Goal: Information Seeking & Learning: Learn about a topic

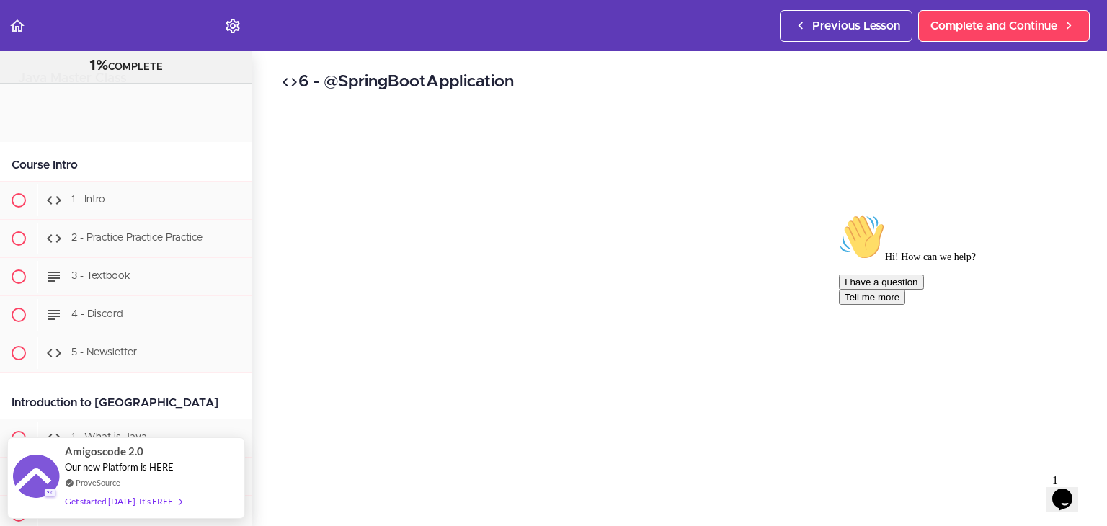
scroll to position [14025, 0]
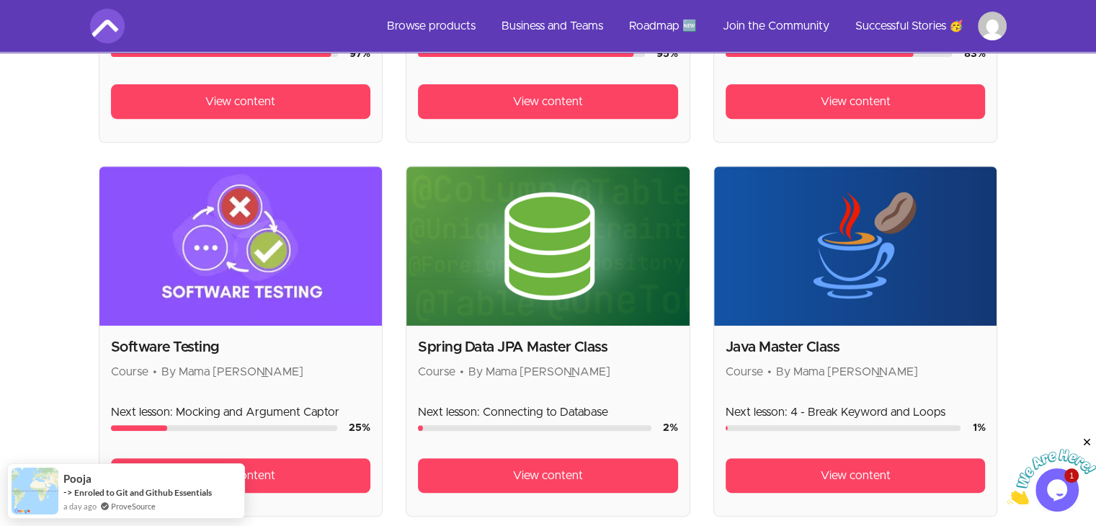
scroll to position [577, 0]
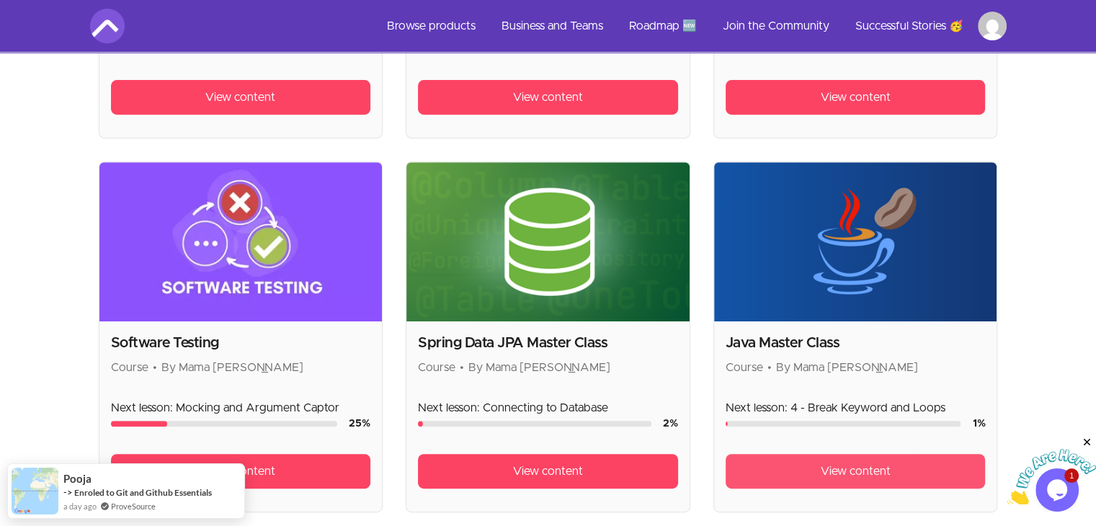
click at [874, 476] on span "View content" at bounding box center [856, 471] width 70 height 17
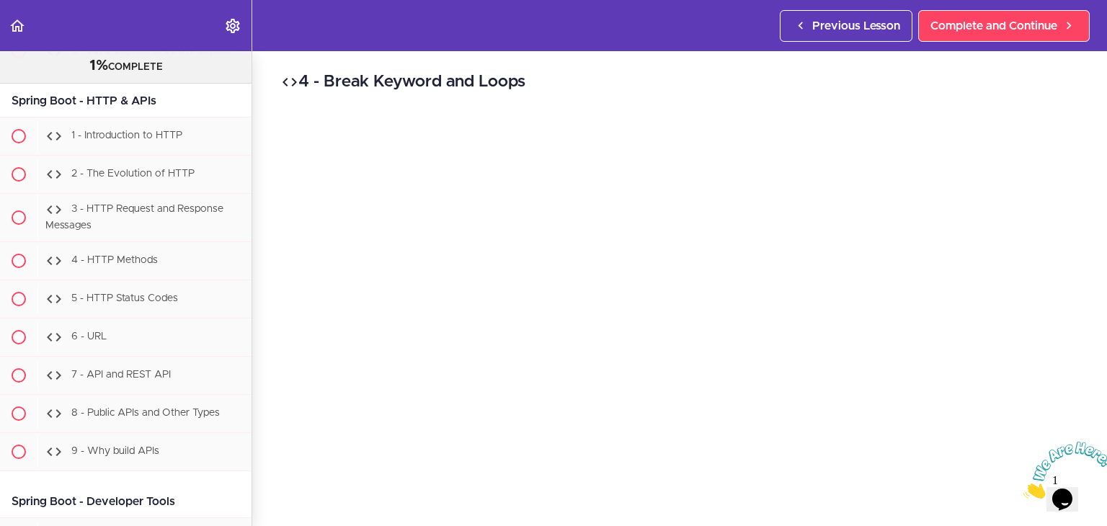
scroll to position [14146, 0]
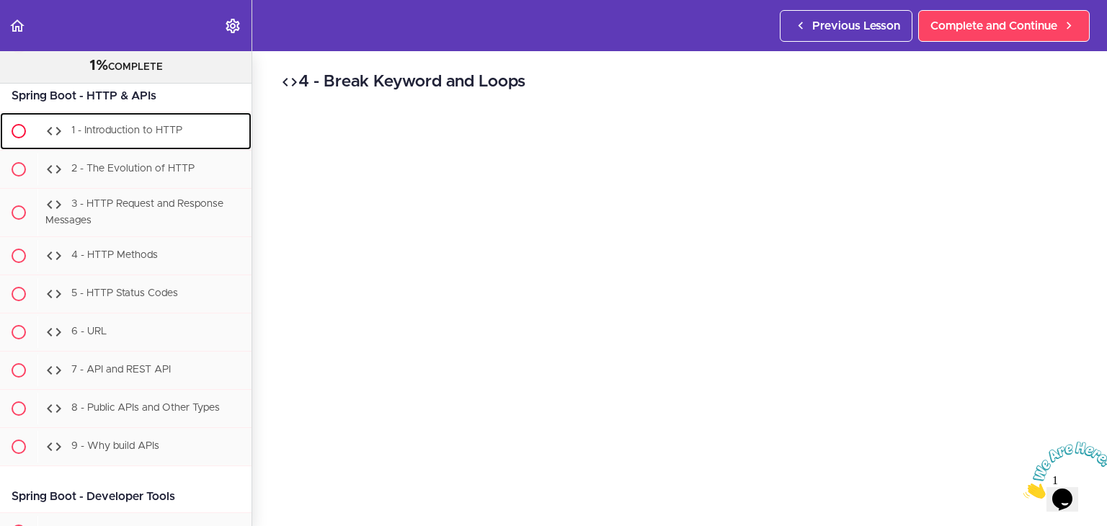
click at [169, 136] on span "1 - Introduction to HTTP" at bounding box center [126, 131] width 111 height 10
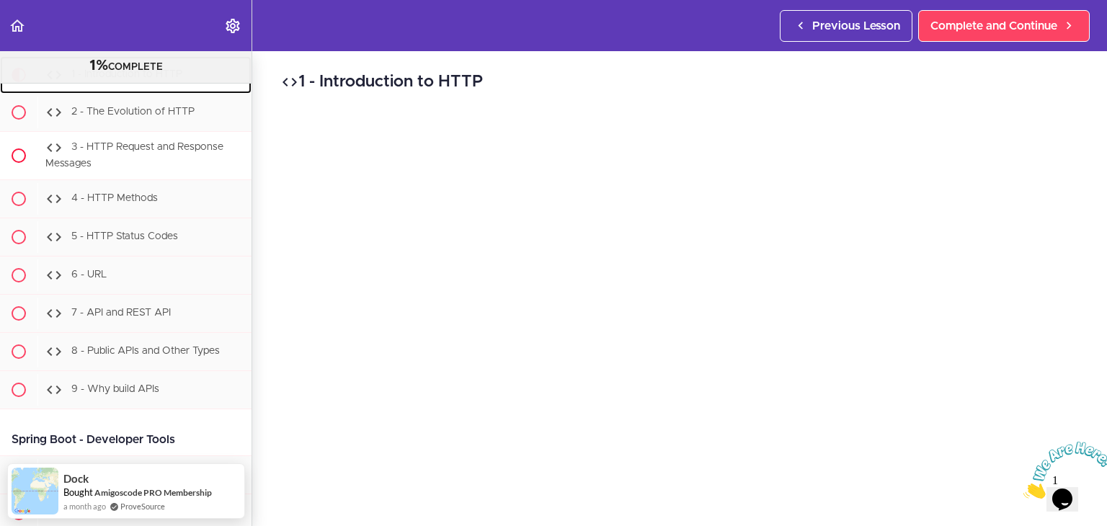
scroll to position [14204, 0]
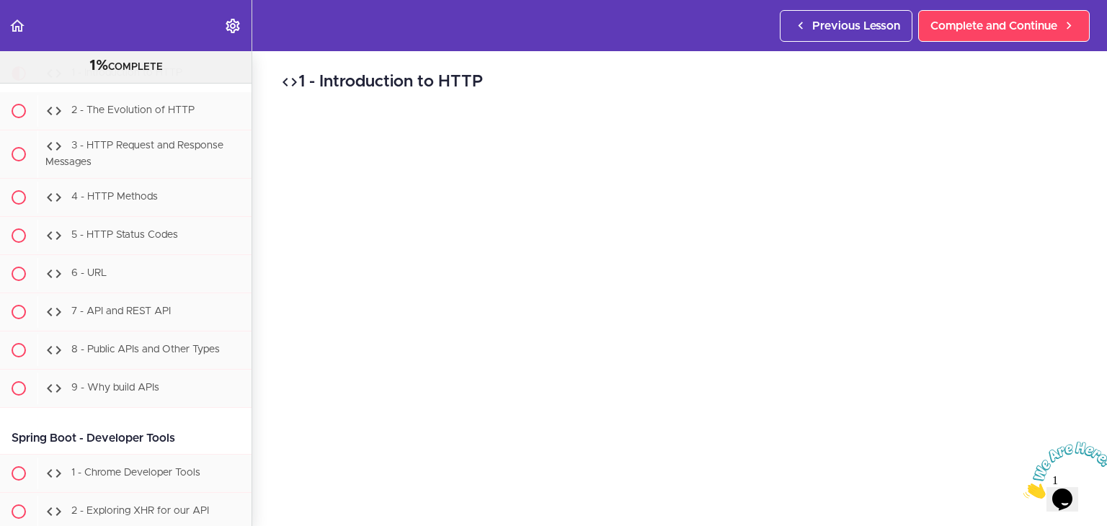
click at [1023, 489] on icon "Close" at bounding box center [1023, 495] width 0 height 12
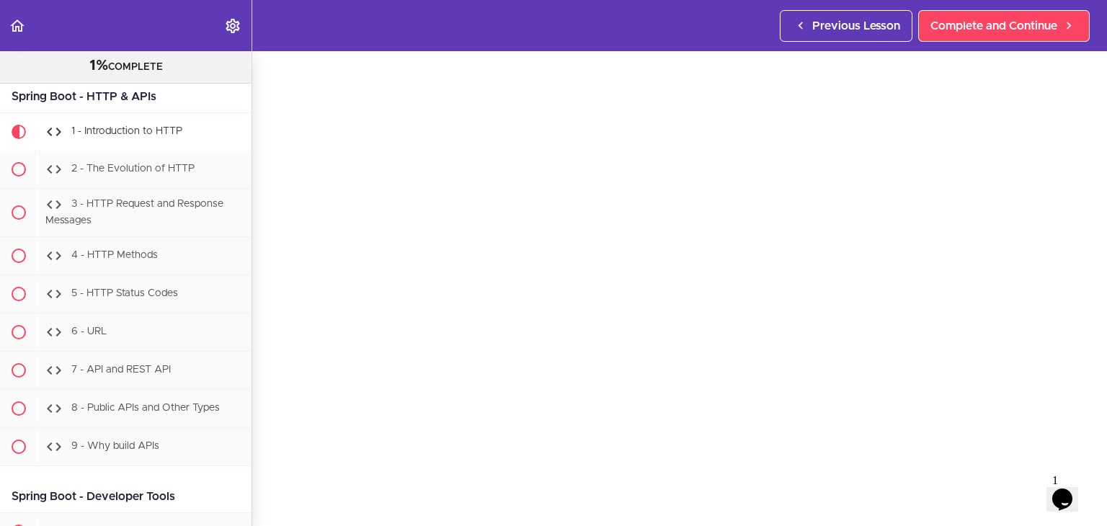
scroll to position [43, 0]
click at [48, 178] on icon at bounding box center [53, 169] width 17 height 17
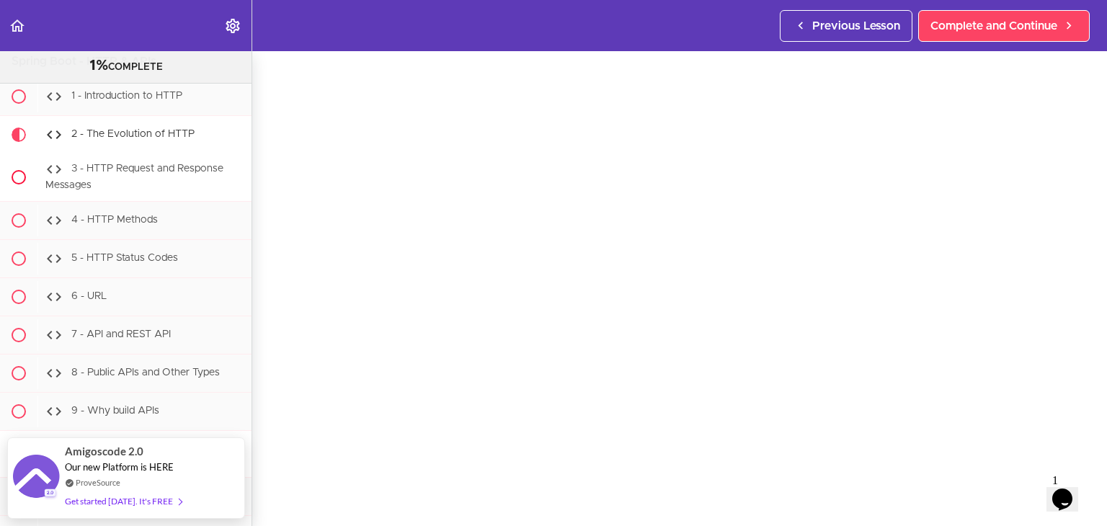
scroll to position [14171, 0]
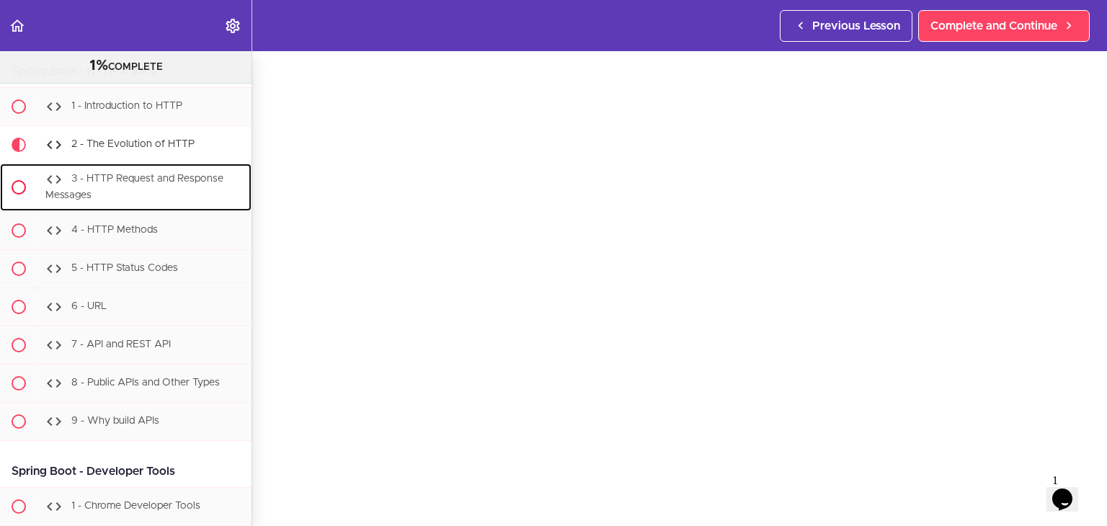
click at [117, 211] on div "3 - HTTP Request and Response Messages" at bounding box center [144, 188] width 214 height 48
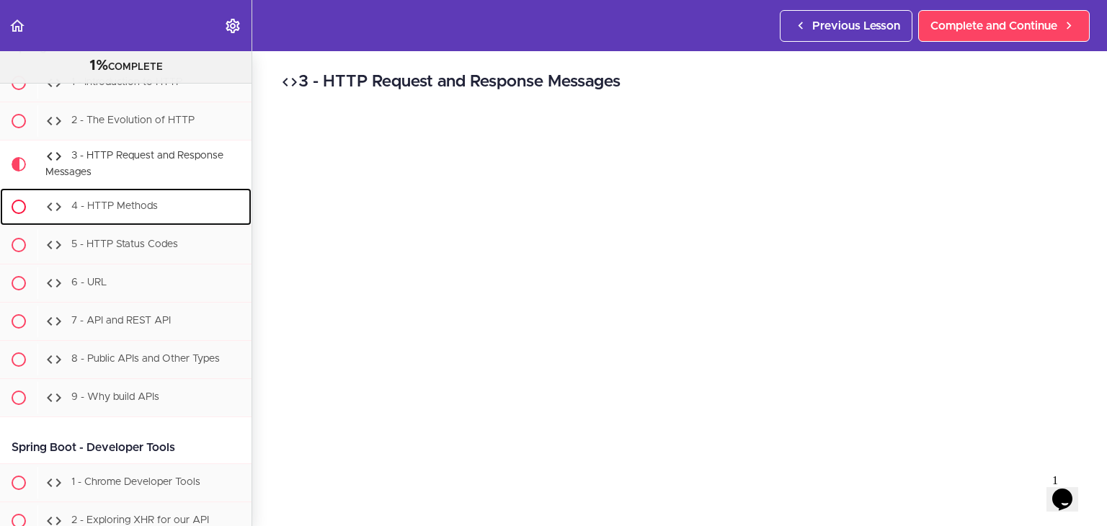
click at [153, 211] on span "4 - HTTP Methods" at bounding box center [114, 206] width 86 height 10
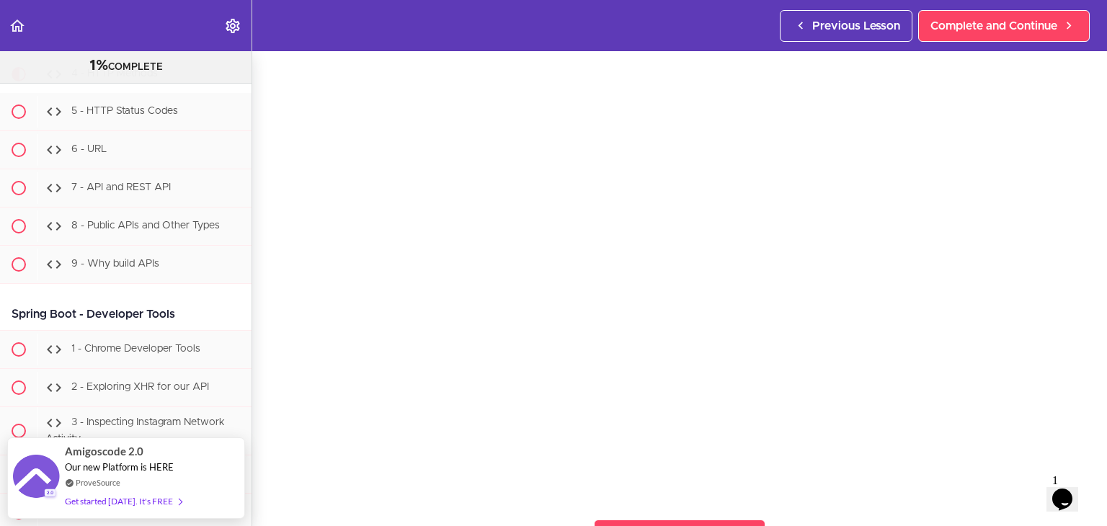
scroll to position [41, 0]
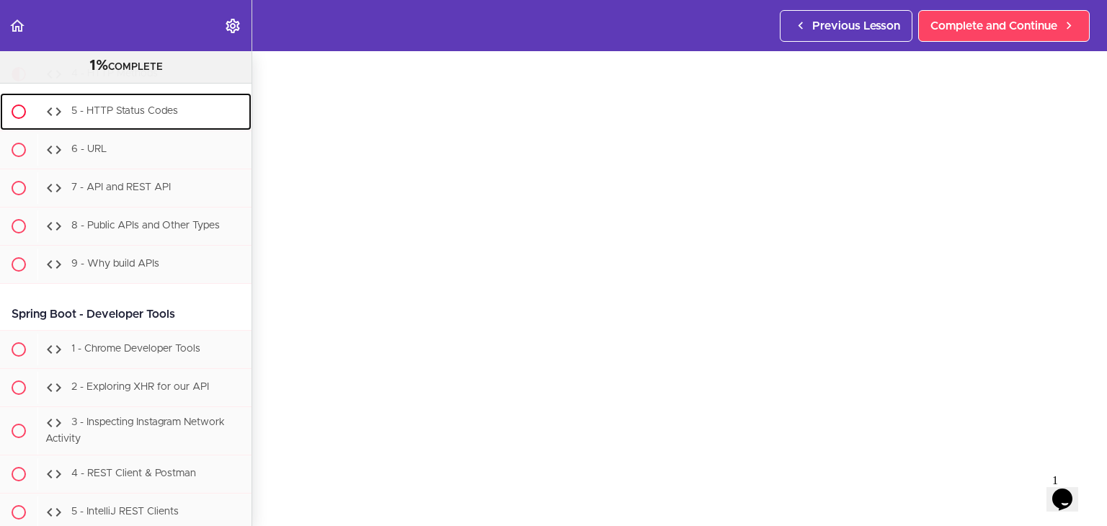
click at [156, 128] on div "5 - HTTP Status Codes" at bounding box center [144, 112] width 214 height 32
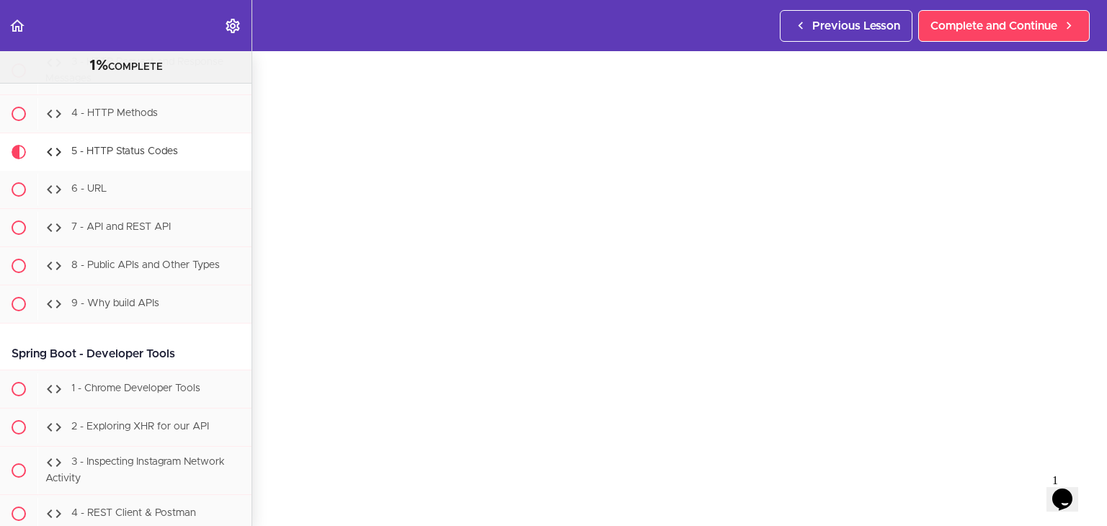
scroll to position [14295, 0]
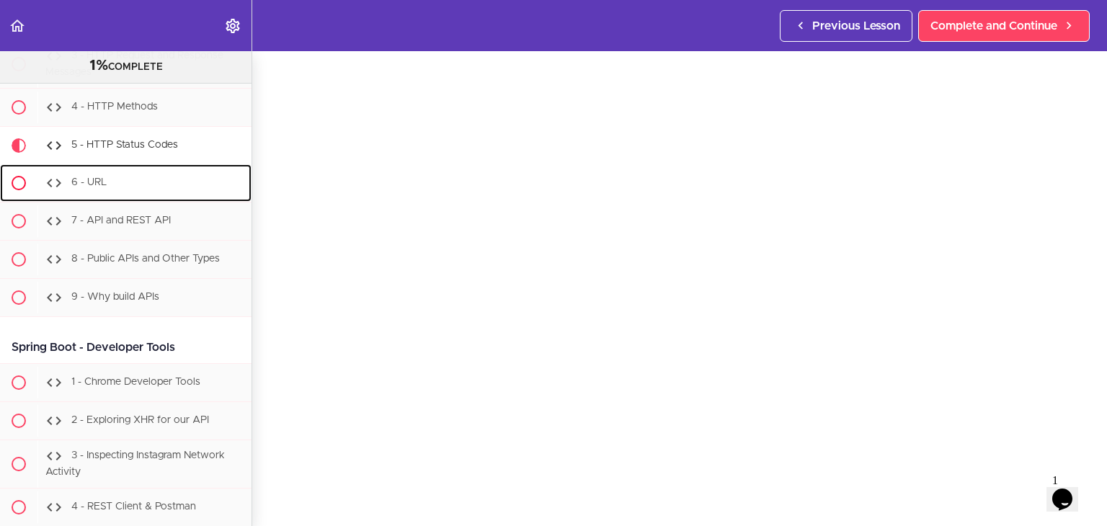
click at [168, 199] on div "6 - URL" at bounding box center [144, 183] width 214 height 32
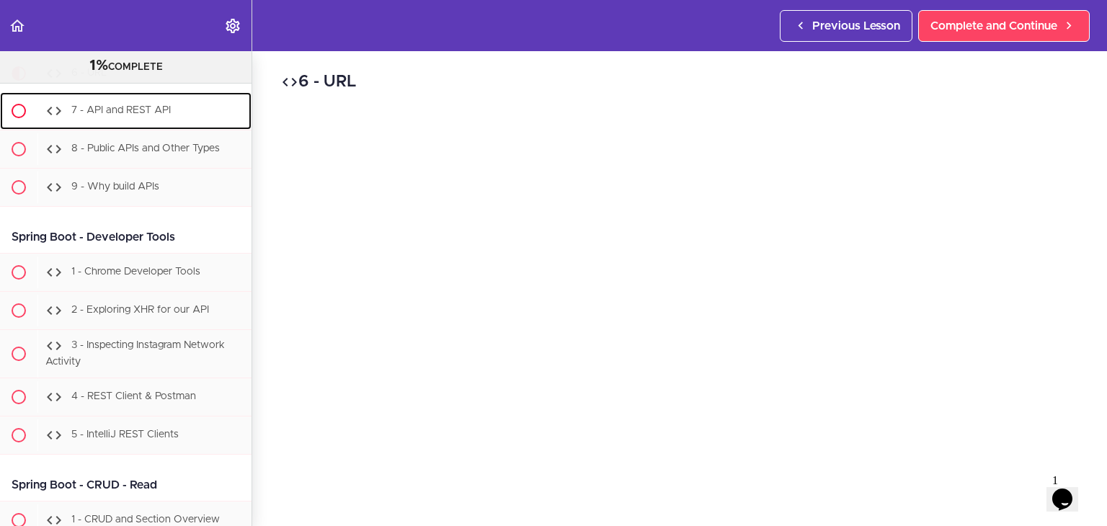
click at [181, 127] on div "7 - API and REST API" at bounding box center [144, 111] width 214 height 32
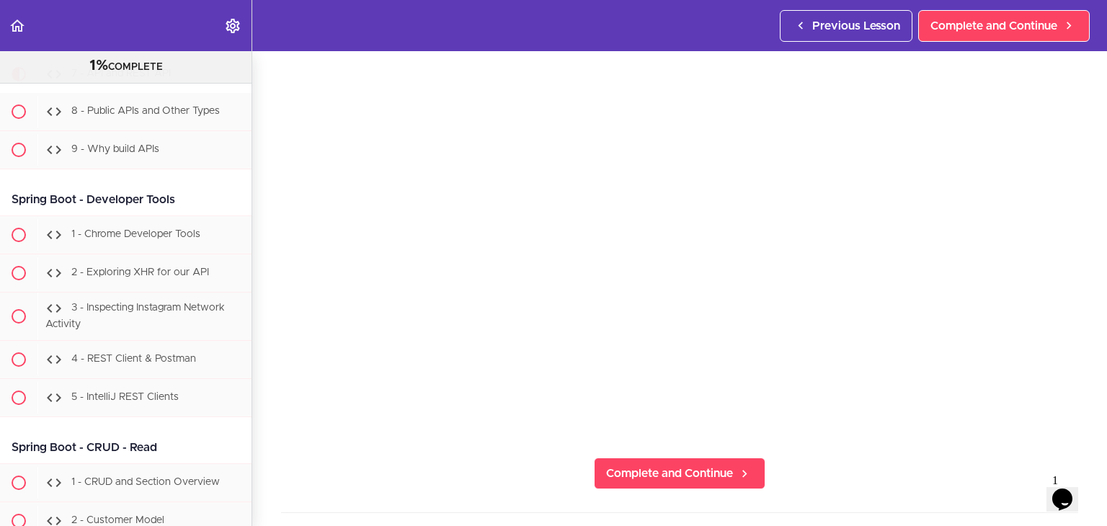
scroll to position [132, 0]
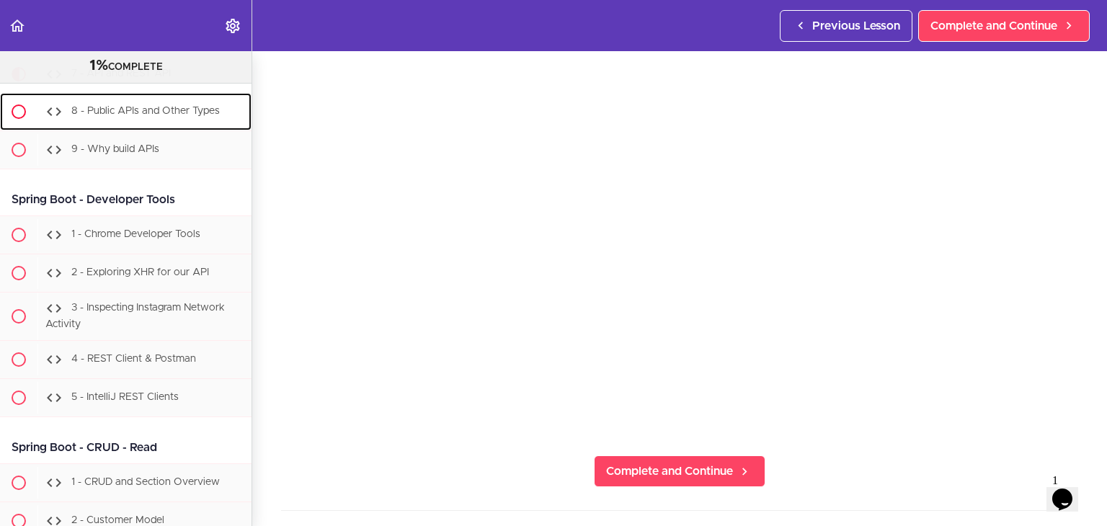
click at [190, 116] on span "8 - Public APIs and Other Types" at bounding box center [145, 111] width 148 height 10
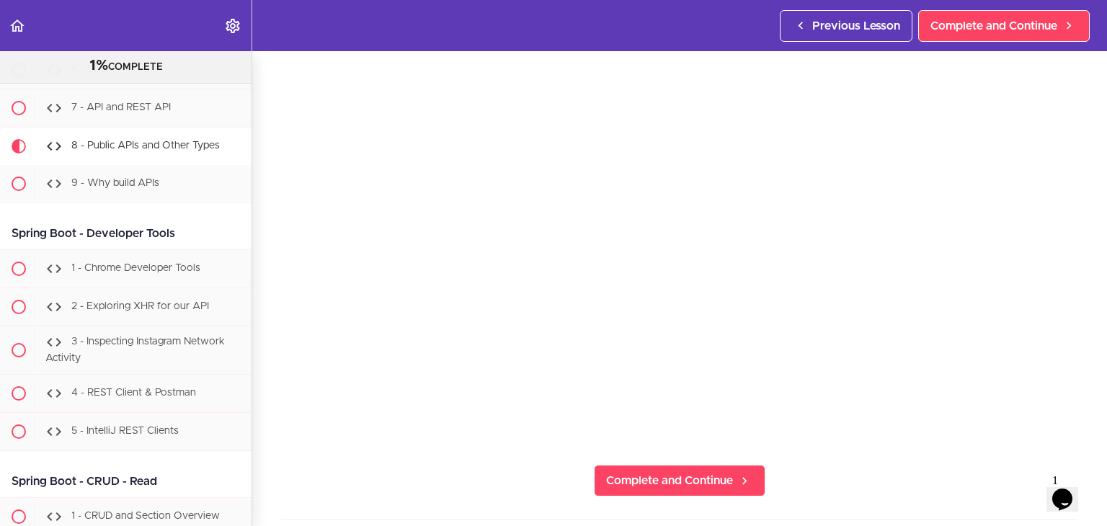
scroll to position [128, 0]
click at [774, 440] on section "Java Master Class 1% COMPLETE Course Intro 1 - Intro 2 - Practice Practice Prac…" at bounding box center [553, 288] width 1107 height 475
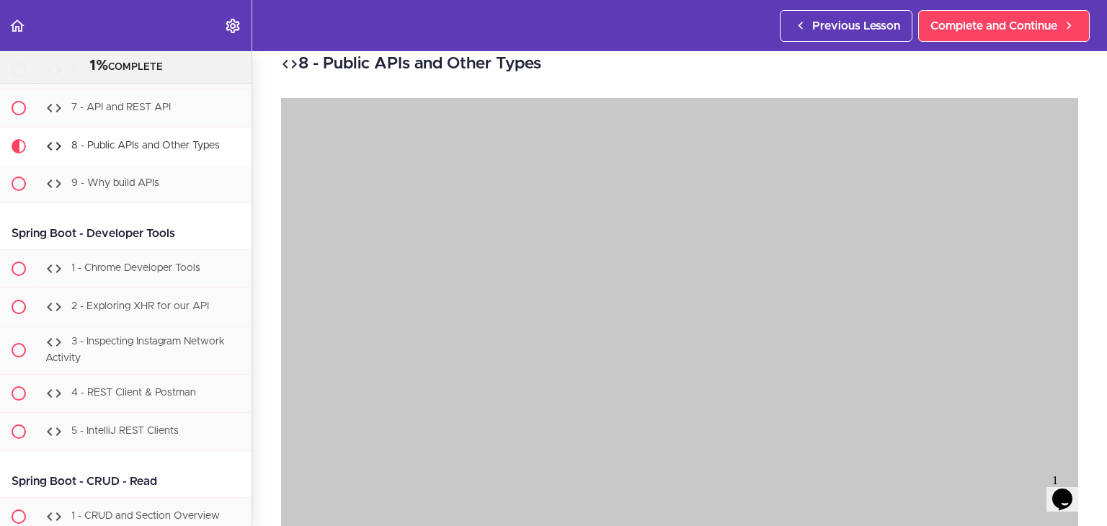
scroll to position [50, 0]
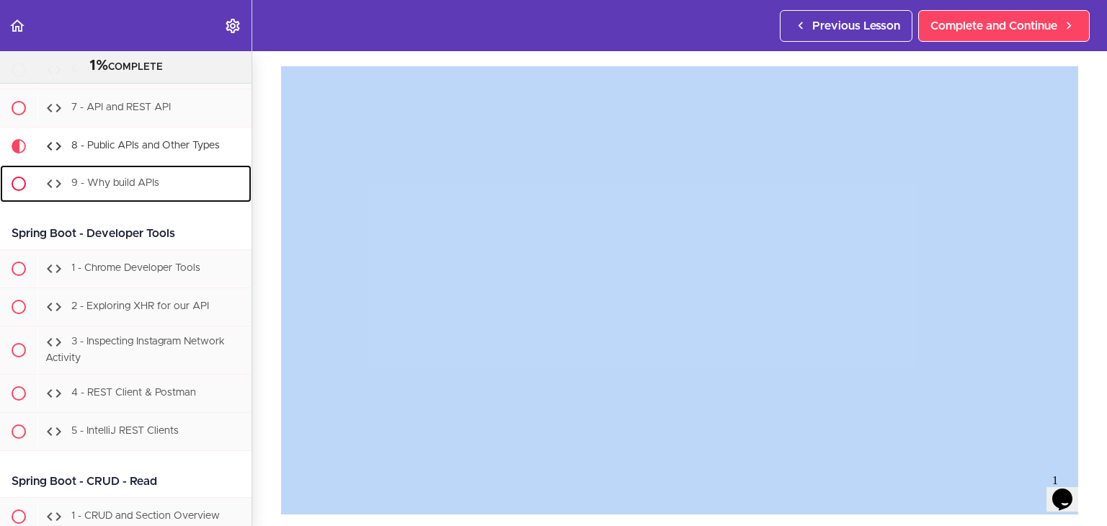
click at [196, 200] on div "9 - Why build APIs" at bounding box center [144, 184] width 214 height 32
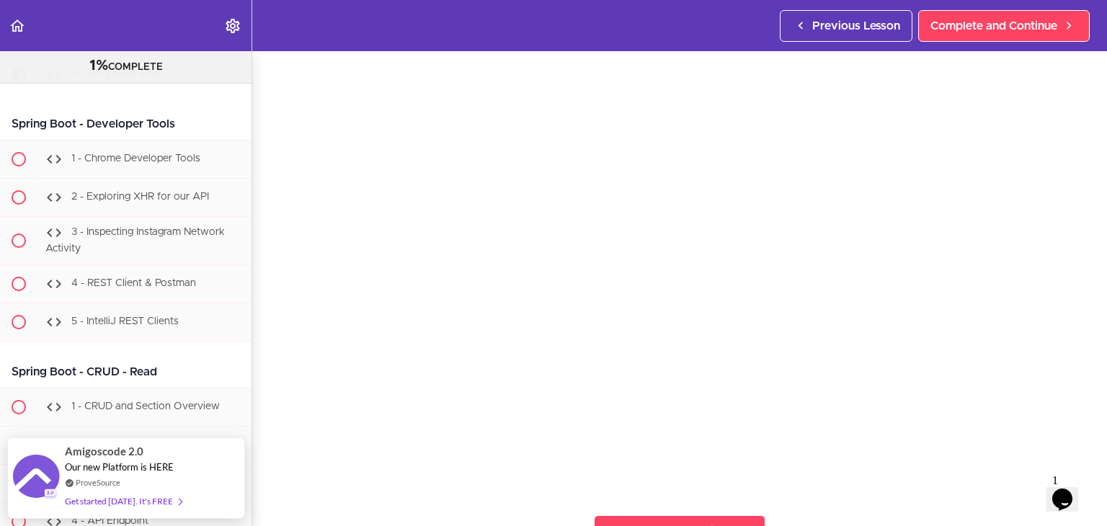
scroll to position [58, 0]
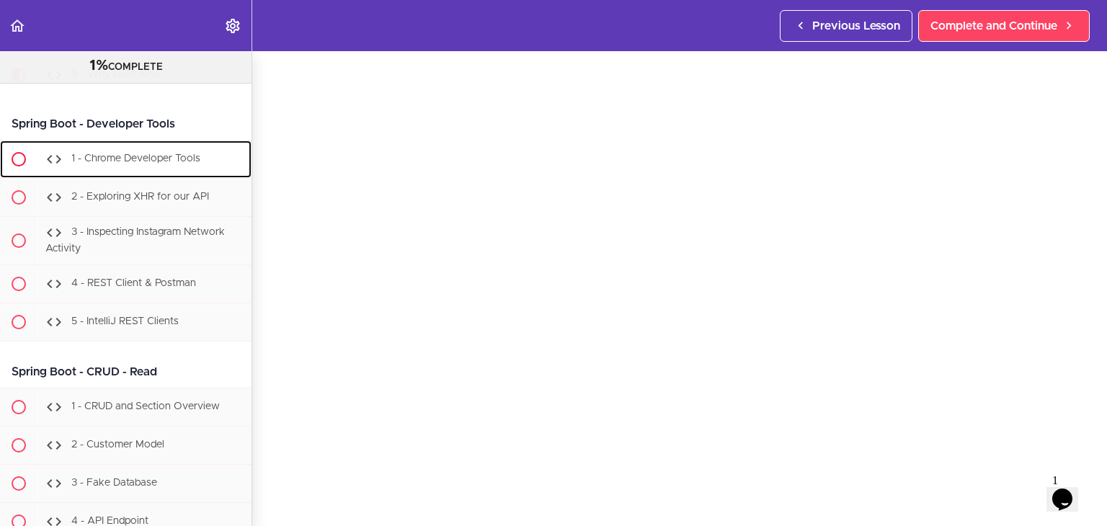
click at [179, 164] on span "1 - Chrome Developer Tools" at bounding box center [135, 159] width 129 height 10
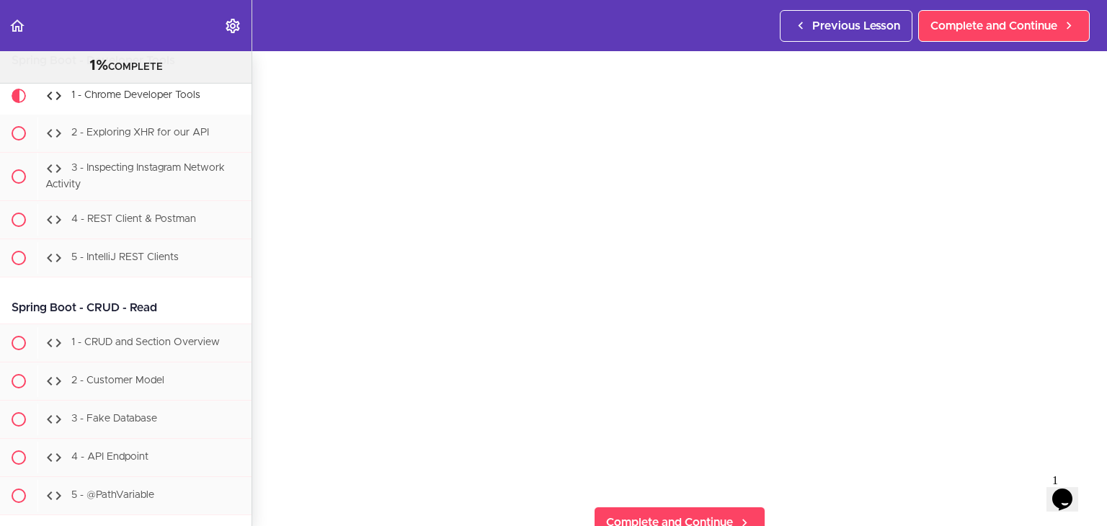
scroll to position [81, 0]
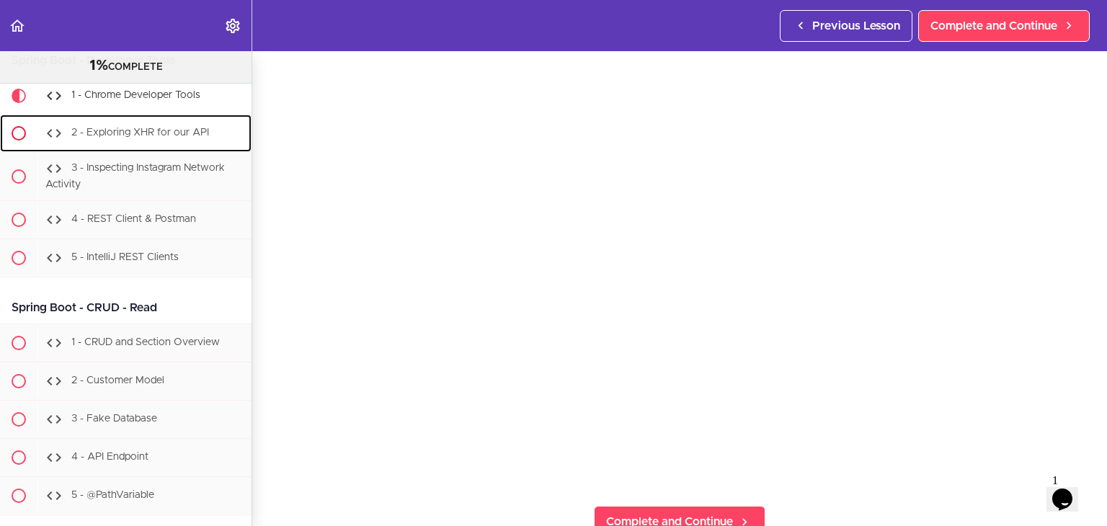
click at [107, 138] on span "2 - Exploring XHR for our API" at bounding box center [140, 133] width 138 height 10
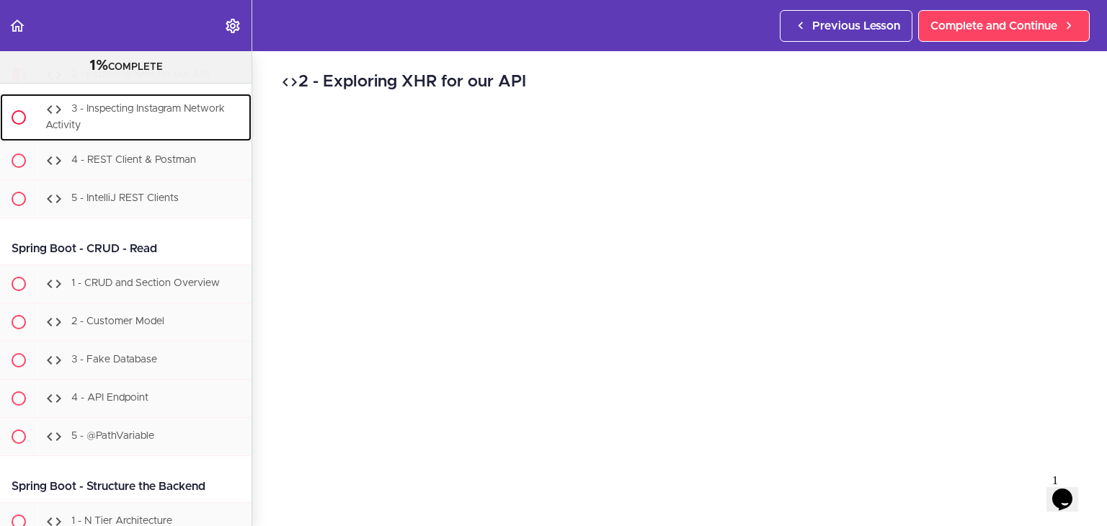
click at [116, 141] on div "3 - Inspecting Instagram Network Activity" at bounding box center [144, 118] width 214 height 48
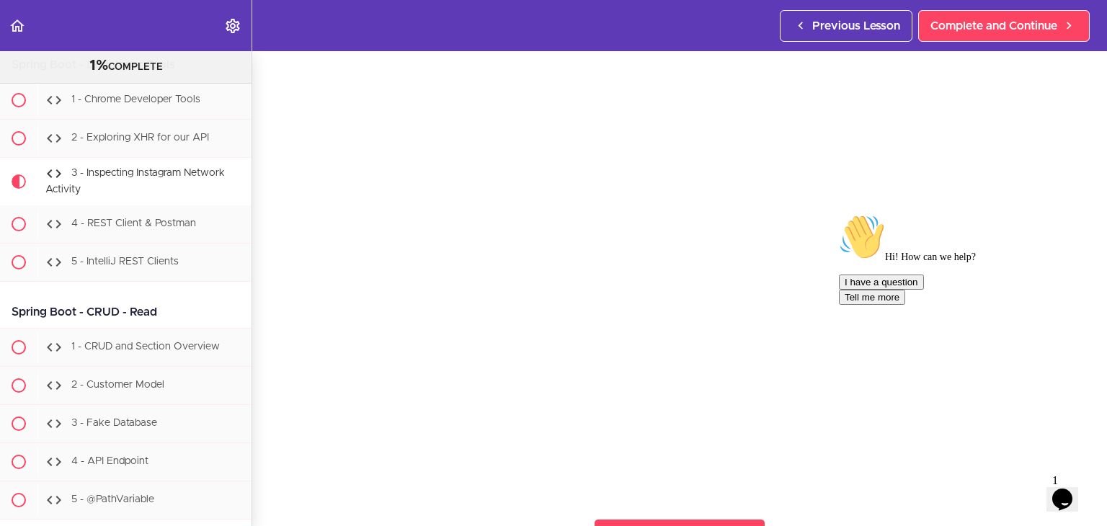
scroll to position [72, 0]
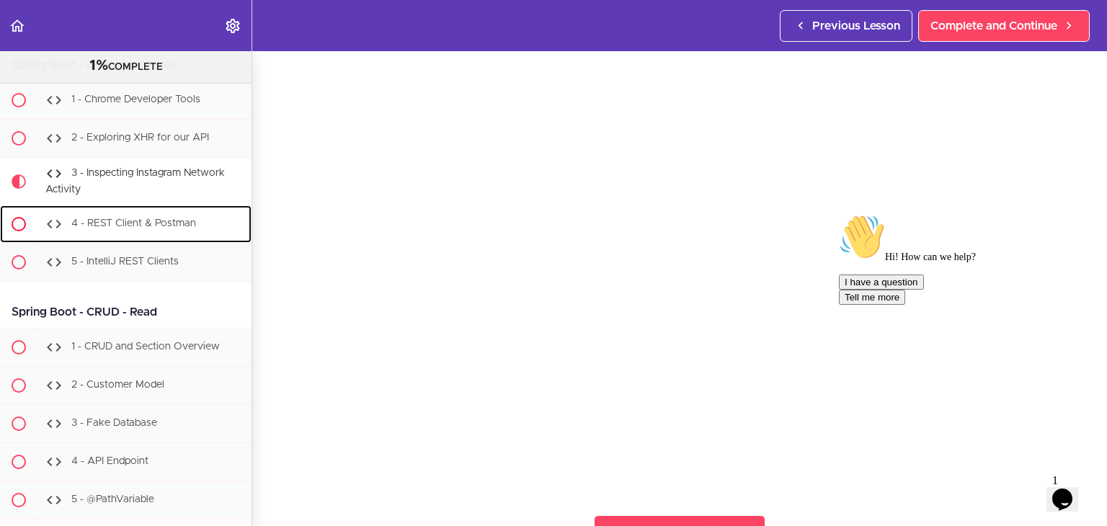
click at [135, 228] on span "4 - REST Client & Postman" at bounding box center [133, 223] width 125 height 10
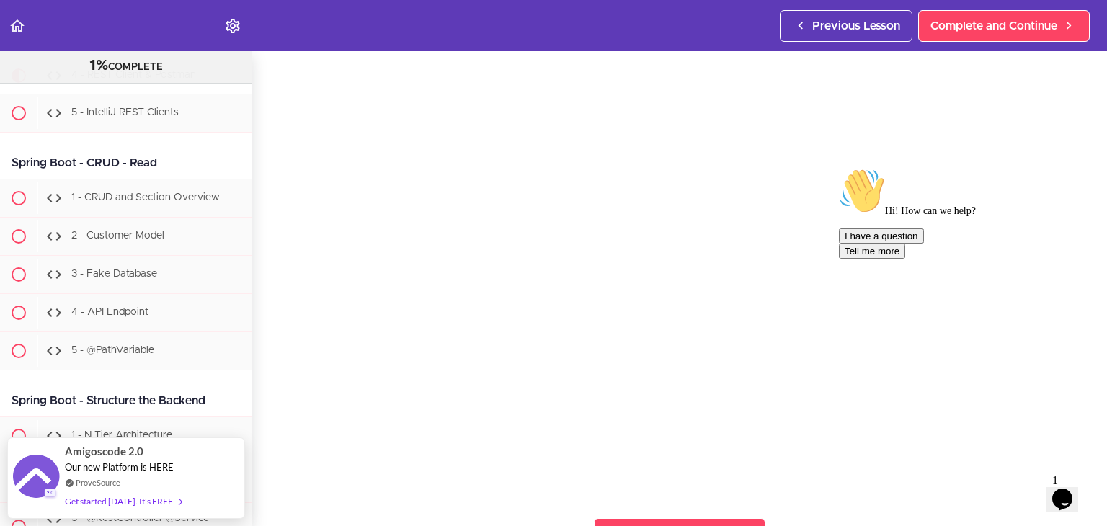
scroll to position [72, 0]
drag, startPoint x: 1084, startPoint y: 310, endPoint x: 1067, endPoint y: 318, distance: 19.0
click at [1084, 168] on div at bounding box center [968, 168] width 259 height 0
click at [1070, 168] on div at bounding box center [968, 168] width 259 height 0
click at [839, 168] on icon "Chat attention grabber" at bounding box center [839, 168] width 0 height 0
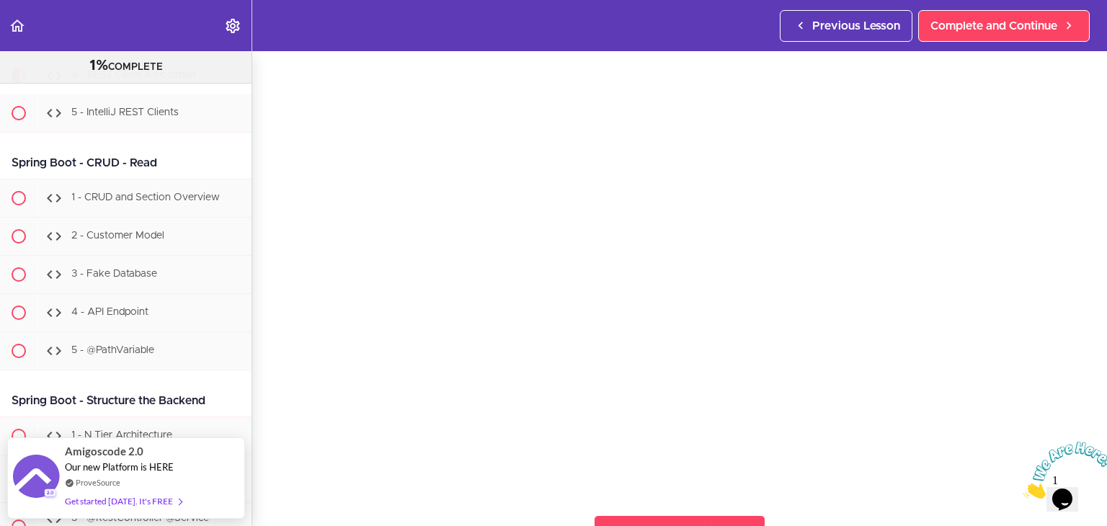
click at [1023, 489] on icon "Close" at bounding box center [1023, 495] width 0 height 12
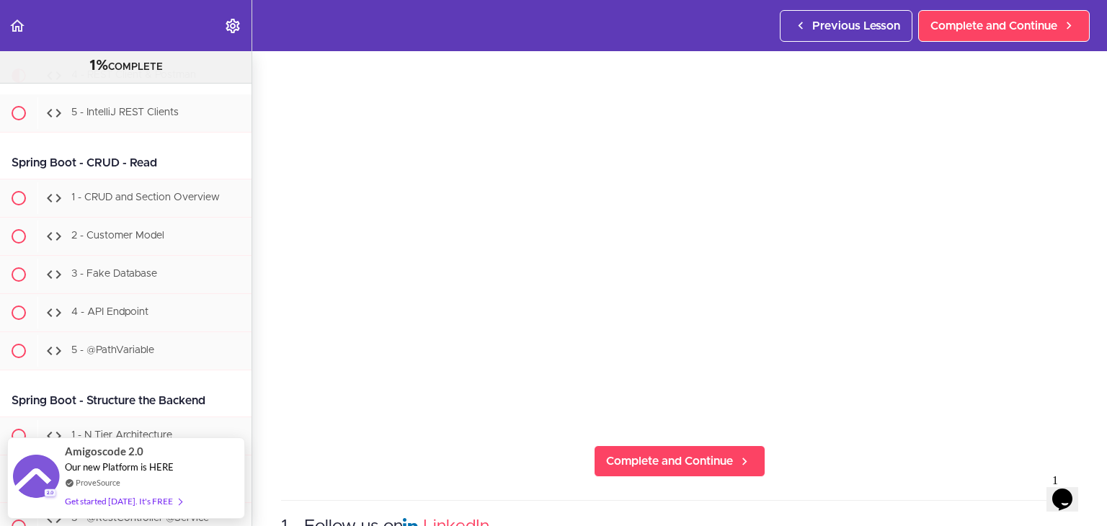
scroll to position [144, 0]
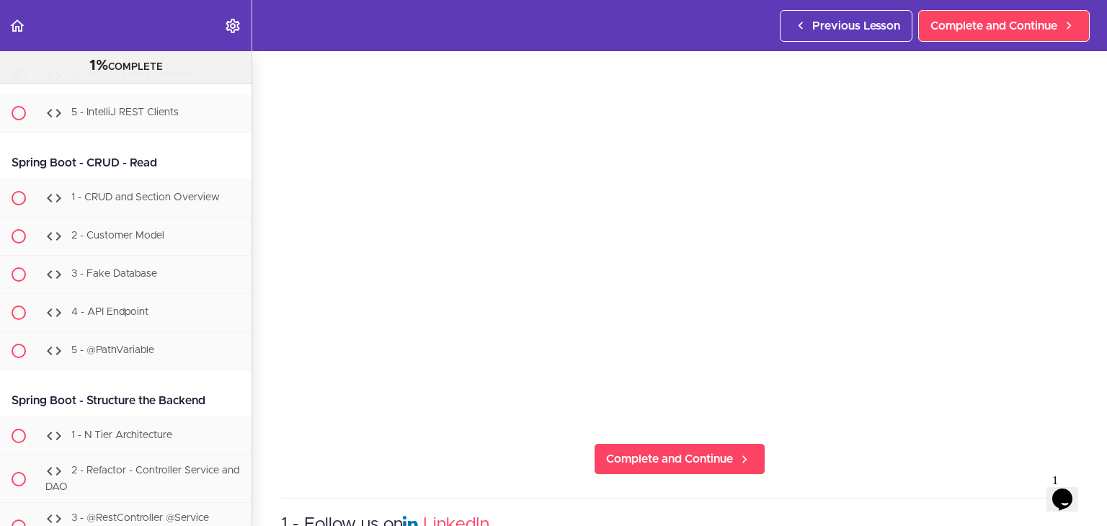
click at [280, 388] on section "Java Master Class 1% COMPLETE Course Intro 1 - Intro 2 - Practice Practice Prac…" at bounding box center [553, 288] width 1107 height 475
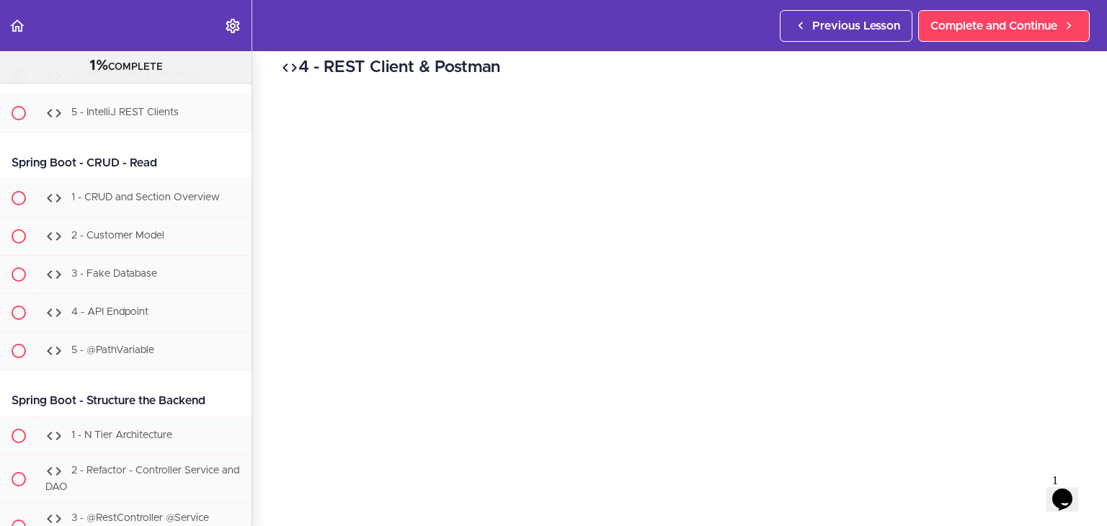
scroll to position [0, 0]
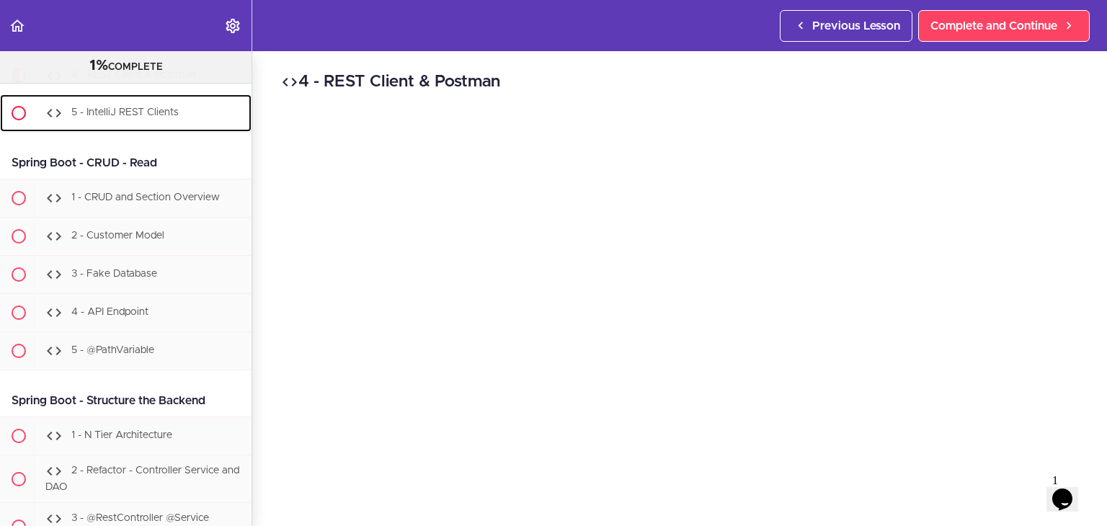
click at [102, 129] on div "5 - IntelliJ REST Clients" at bounding box center [144, 113] width 214 height 32
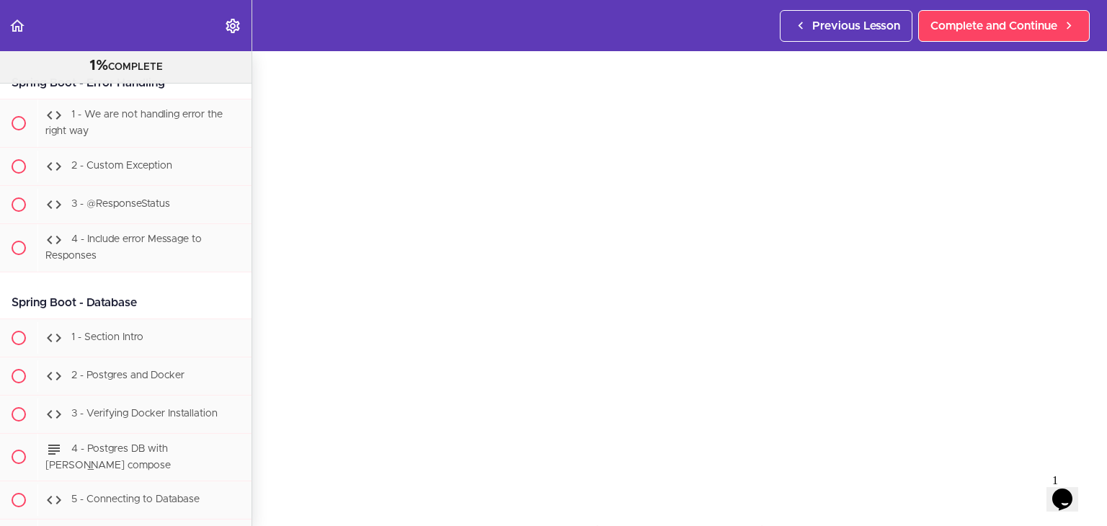
scroll to position [56, 0]
click at [130, 136] on span "1 - We are not handling error the right way" at bounding box center [133, 123] width 177 height 27
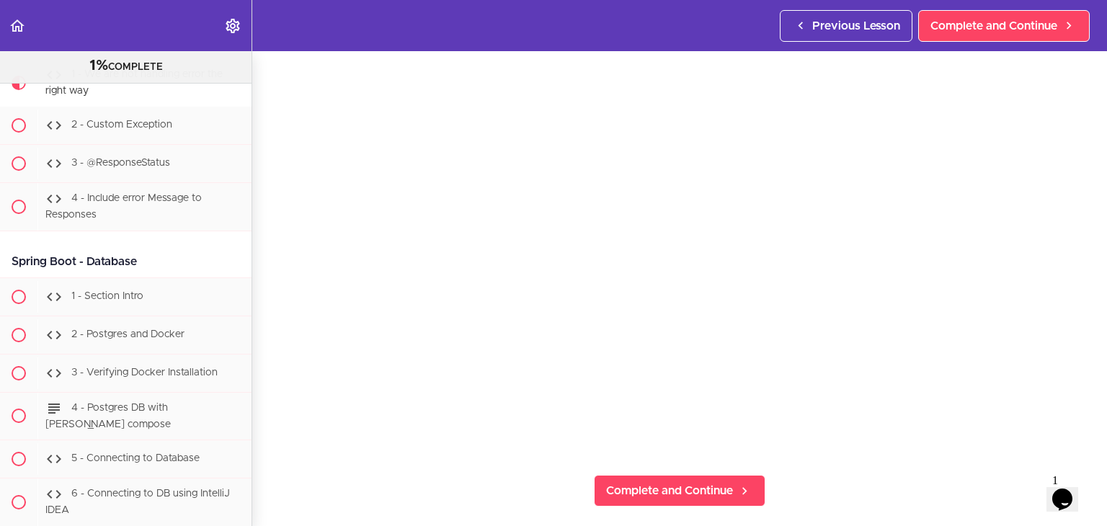
scroll to position [117, 0]
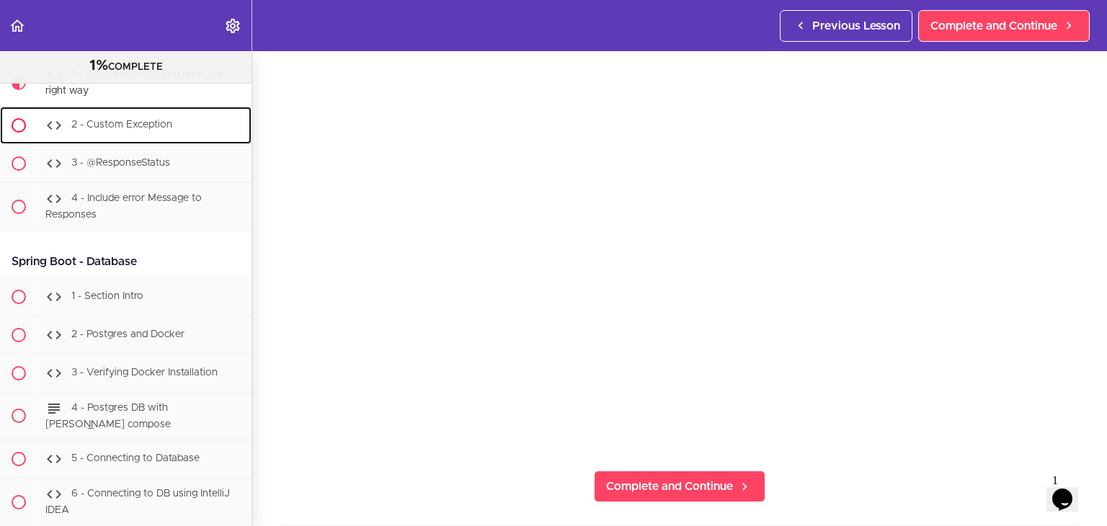
click at [110, 130] on span "2 - Custom Exception" at bounding box center [121, 125] width 101 height 10
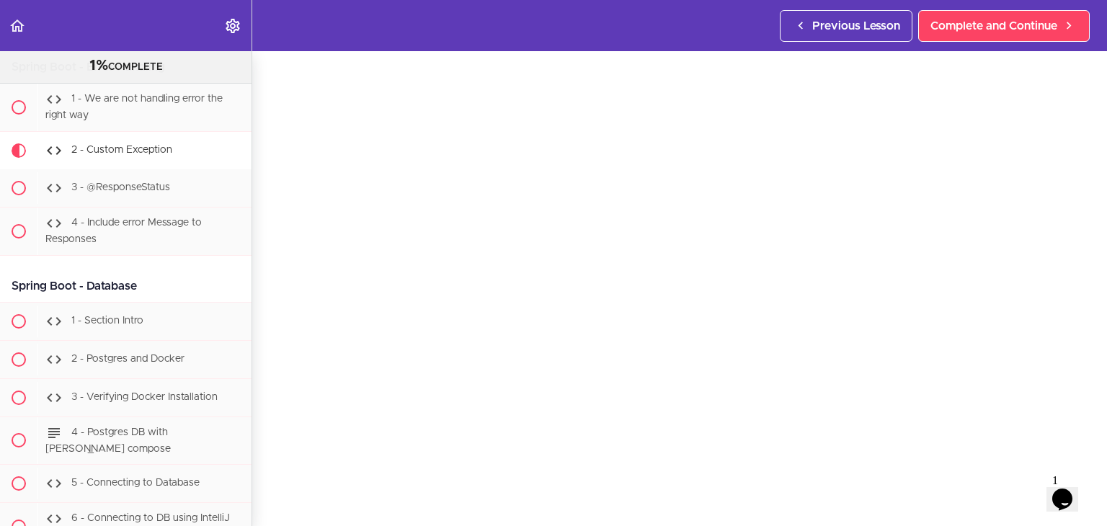
scroll to position [55, 0]
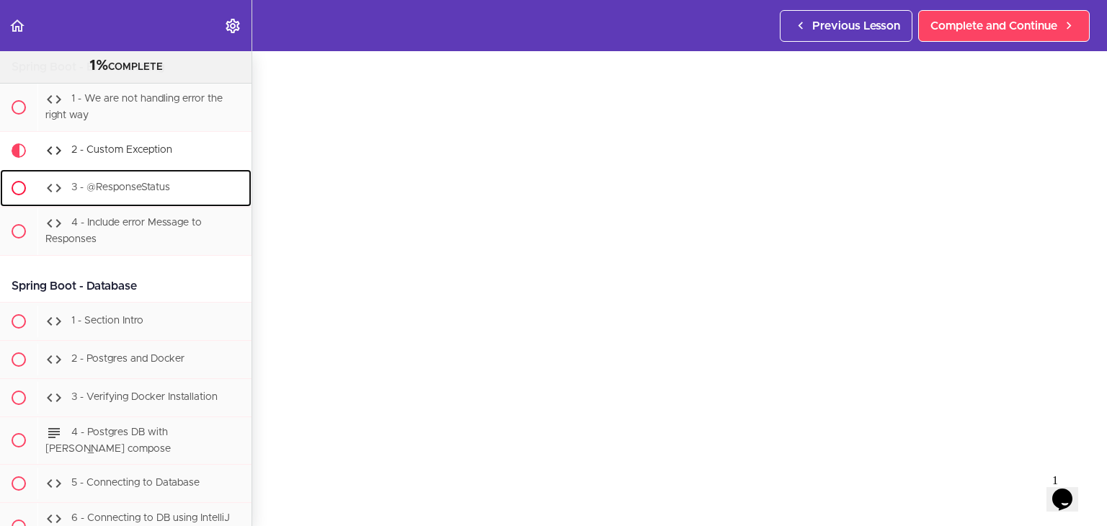
click at [172, 204] on div "3 - @ResponseStatus" at bounding box center [144, 188] width 214 height 32
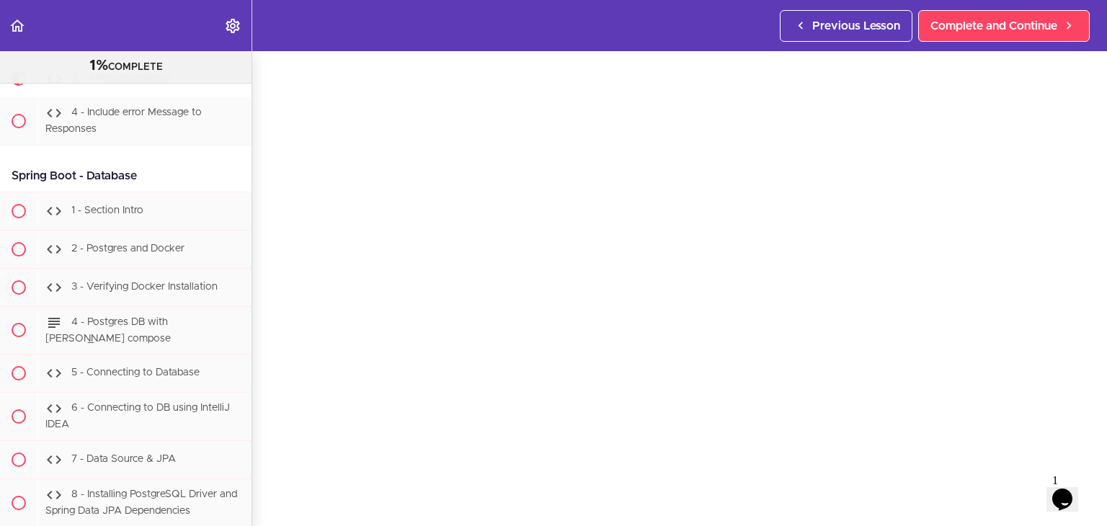
scroll to position [48, 0]
click at [121, 145] on div "4 - Include error Message to Responses" at bounding box center [144, 121] width 214 height 48
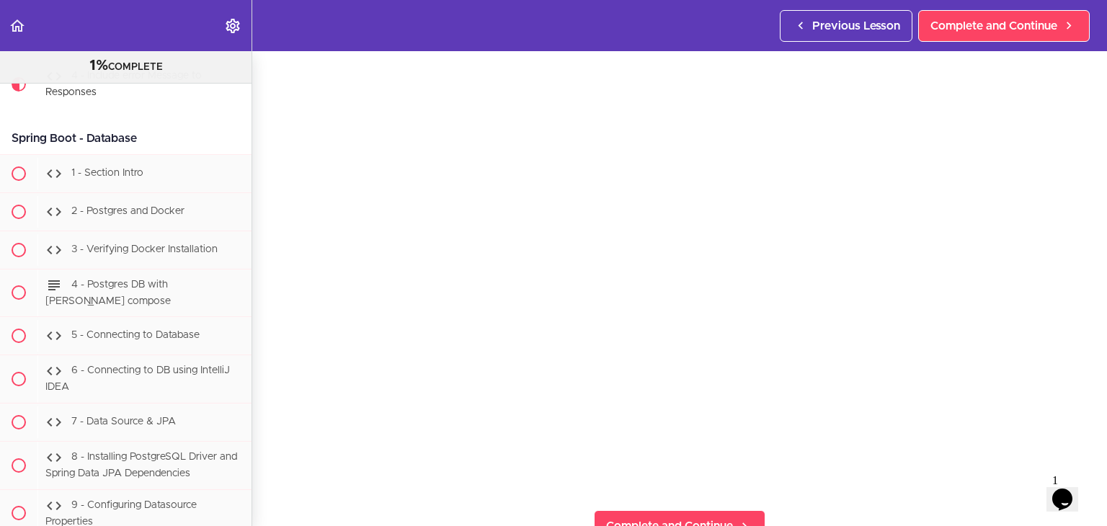
scroll to position [72, 0]
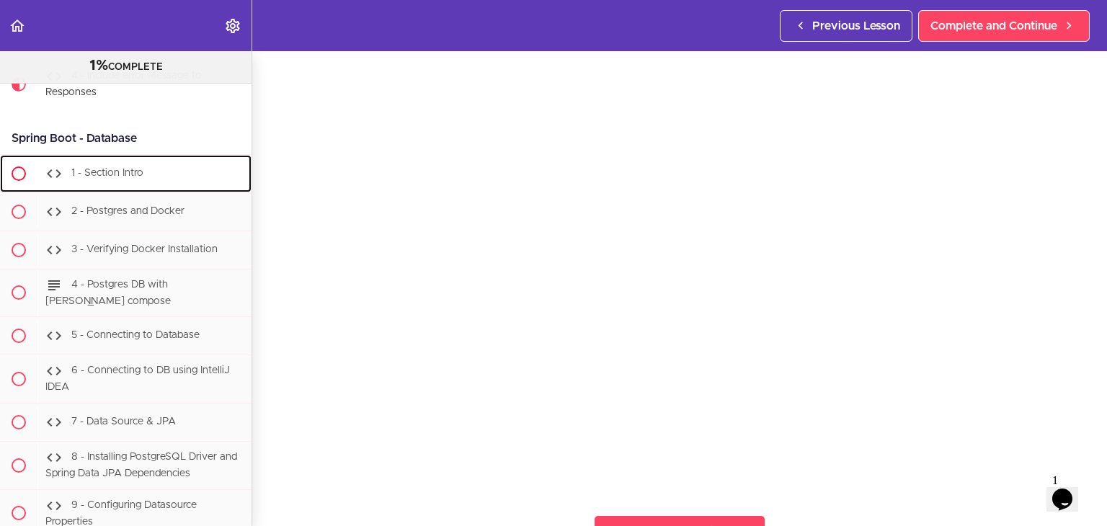
click at [123, 178] on span "1 - Section Intro" at bounding box center [107, 173] width 72 height 10
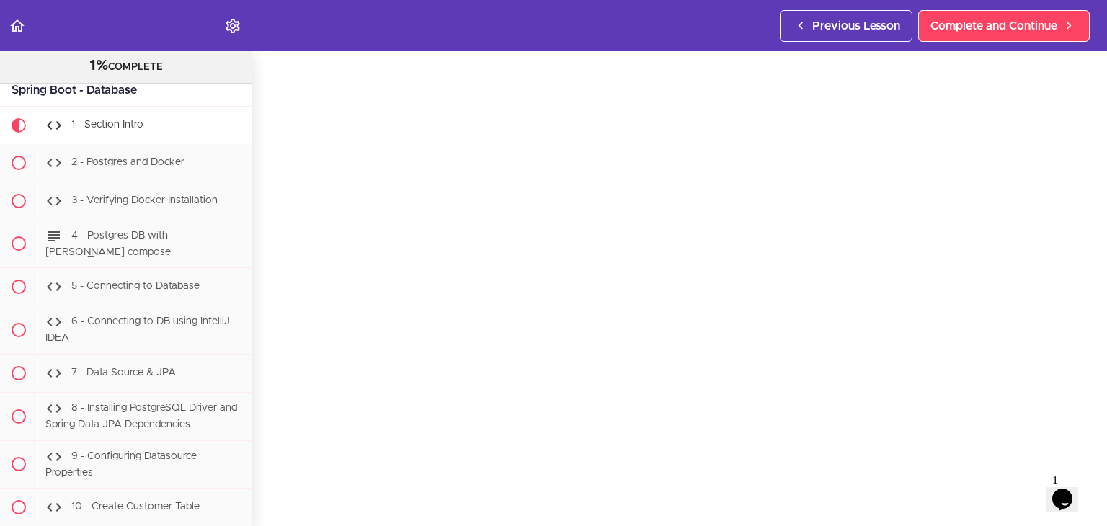
scroll to position [15702, 0]
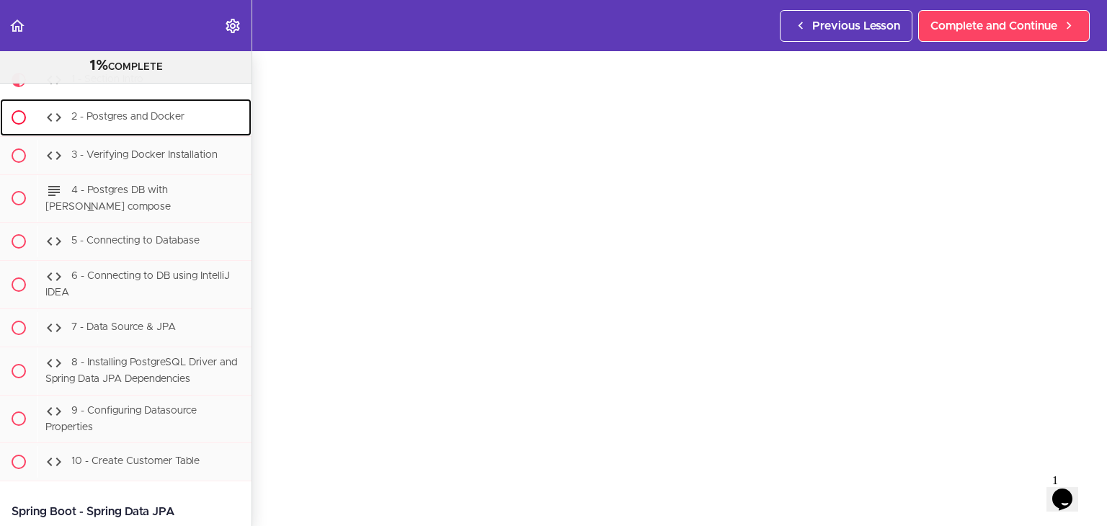
click at [150, 122] on span "2 - Postgres and Docker" at bounding box center [127, 117] width 113 height 10
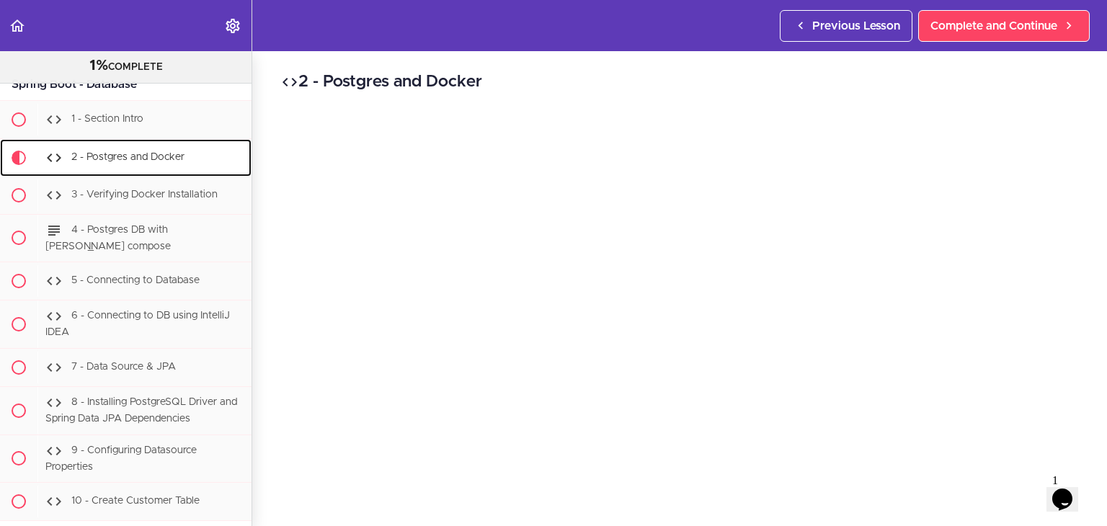
scroll to position [15668, 0]
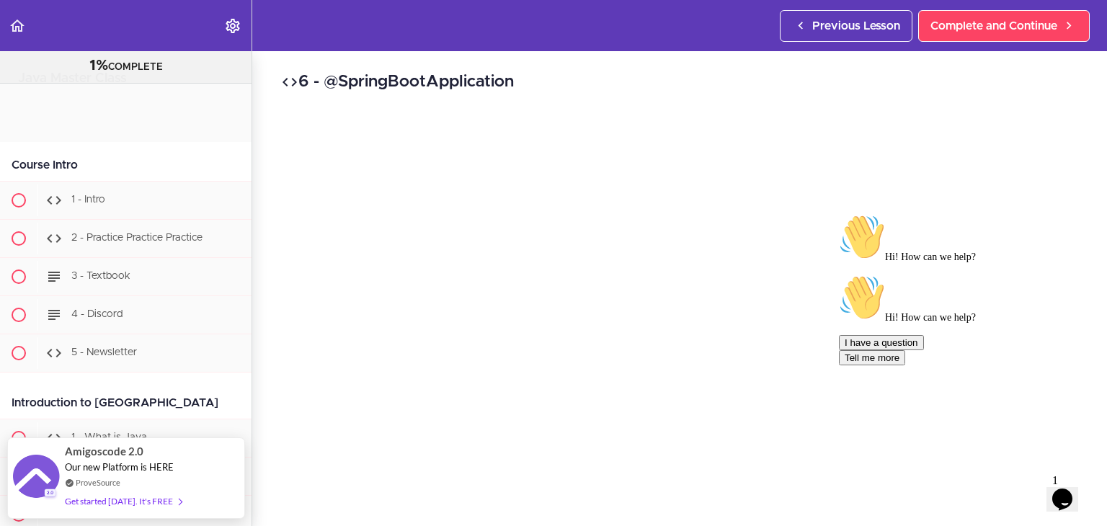
scroll to position [14025, 0]
